Goal: Information Seeking & Learning: Learn about a topic

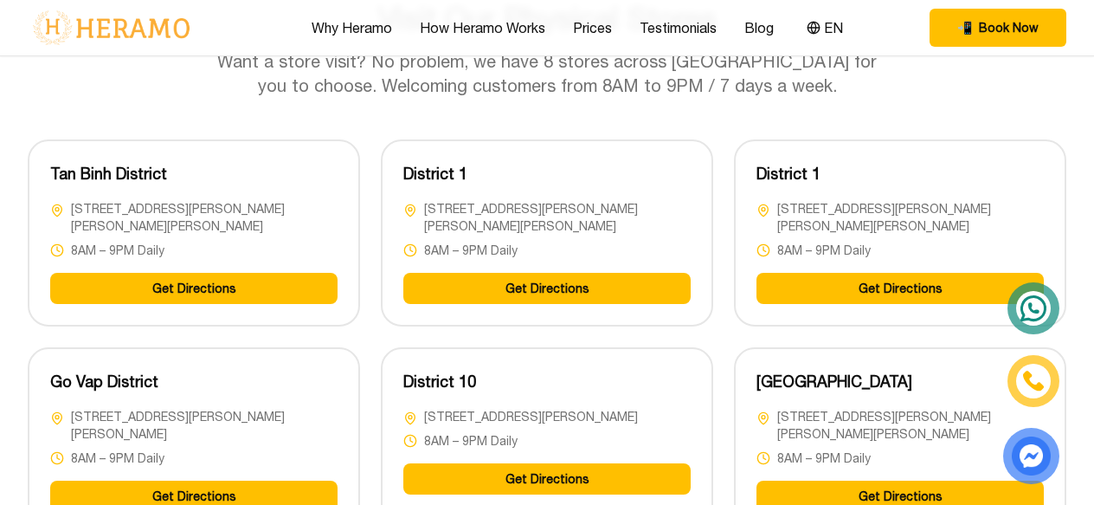
scroll to position [4270, 0]
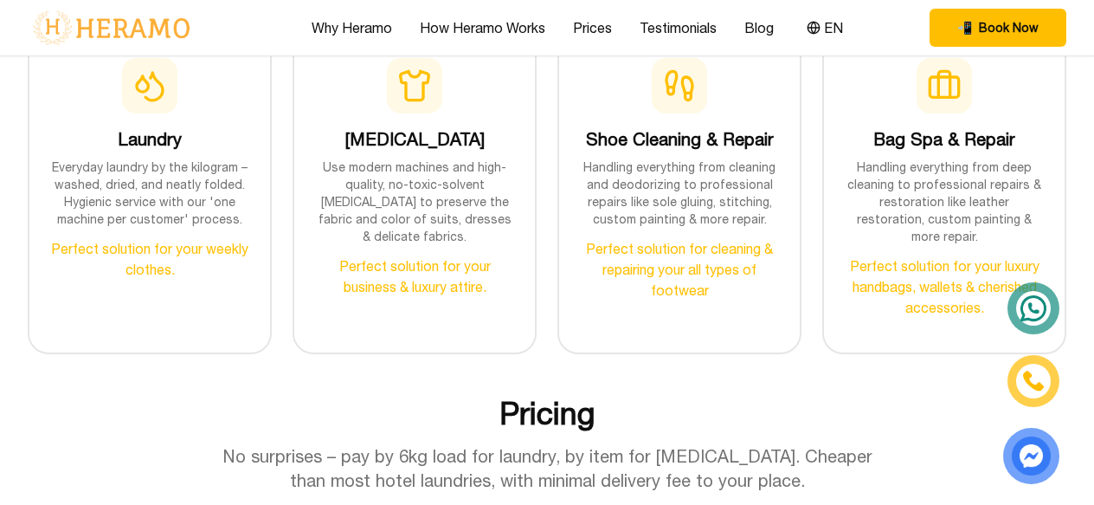
scroll to position [1890, 0]
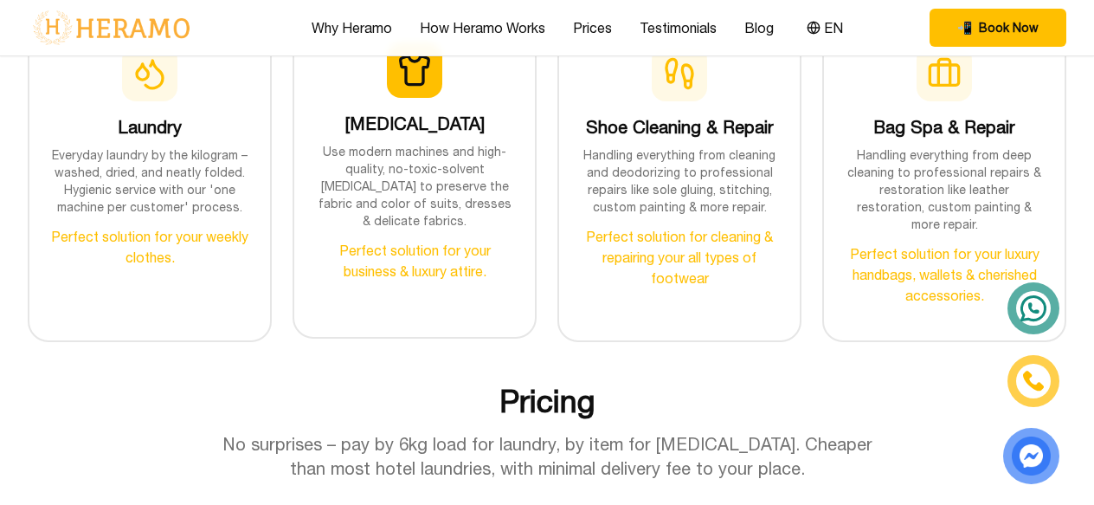
click at [395, 191] on p "Use modern machines and high-quality, no-toxic-solvent [MEDICAL_DATA] to preser…" at bounding box center [414, 186] width 199 height 87
click at [393, 175] on p "Use modern machines and high-quality, no-toxic-solvent [MEDICAL_DATA] to preser…" at bounding box center [414, 186] width 199 height 87
click at [398, 240] on p "Perfect solution for your business & luxury attire." at bounding box center [414, 261] width 199 height 42
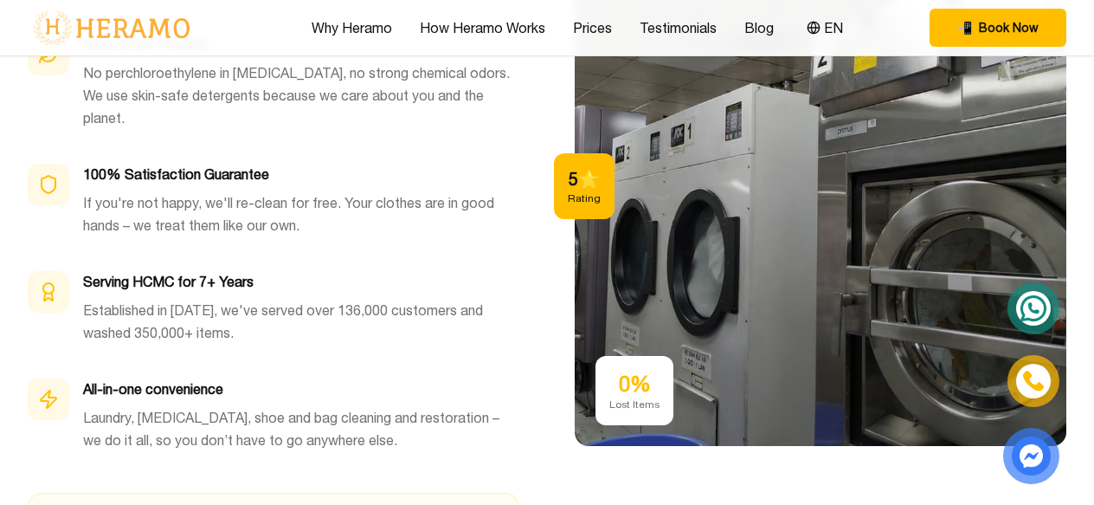
scroll to position [5303, 0]
click at [588, 25] on link "Prices" at bounding box center [592, 27] width 39 height 21
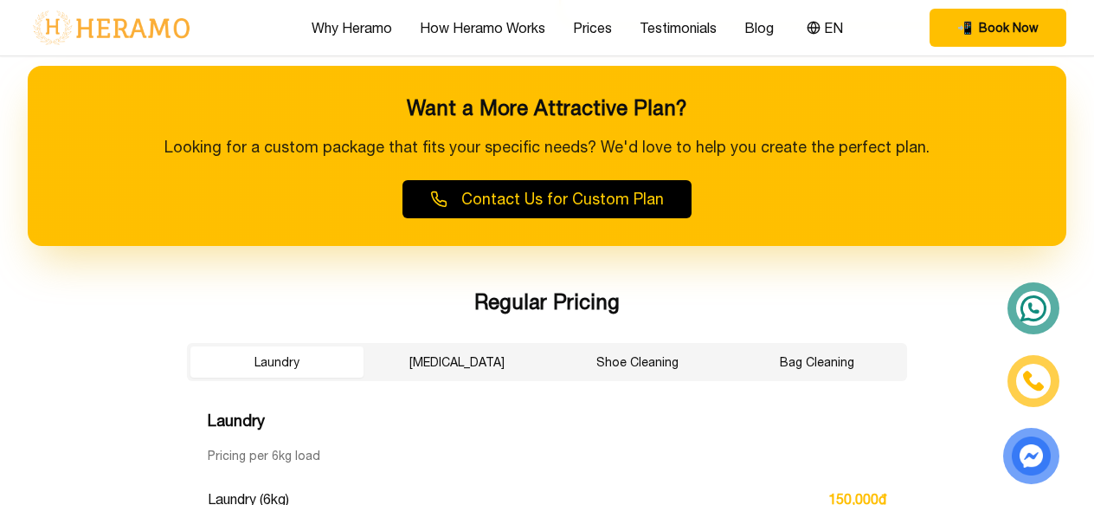
scroll to position [2780, 0]
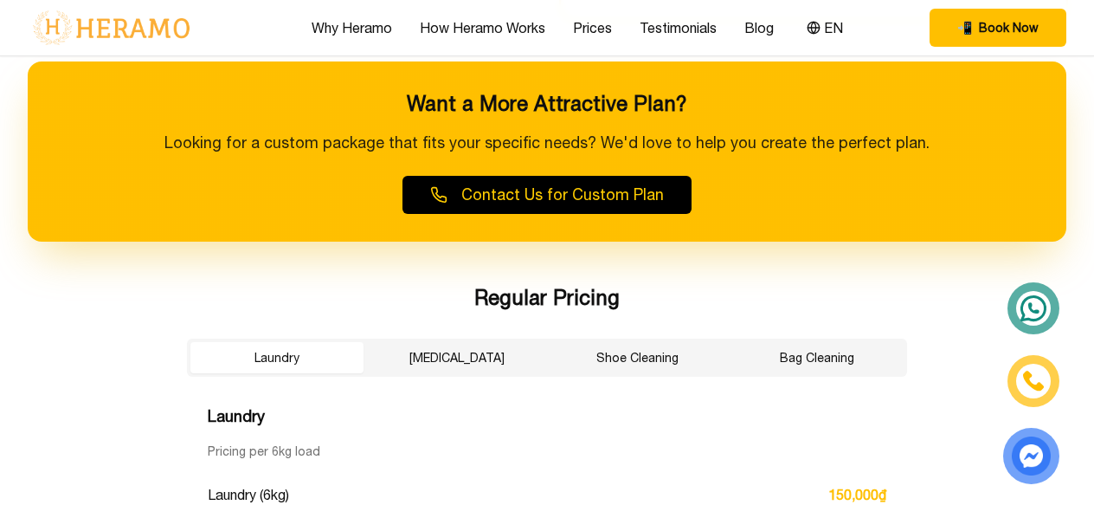
click at [447, 343] on button "[MEDICAL_DATA]" at bounding box center [456, 357] width 173 height 31
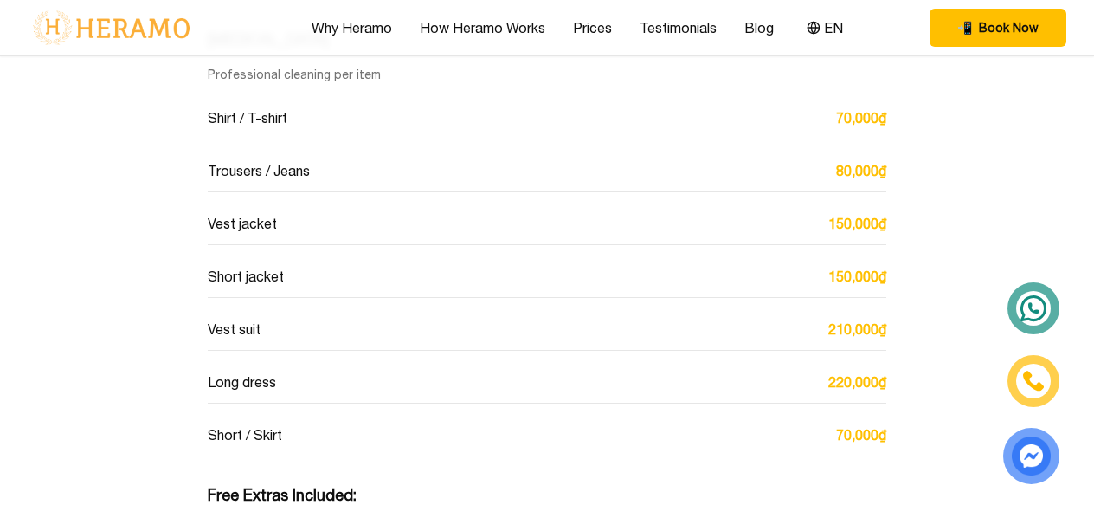
scroll to position [3155, 0]
